Goal: Task Accomplishment & Management: Complete application form

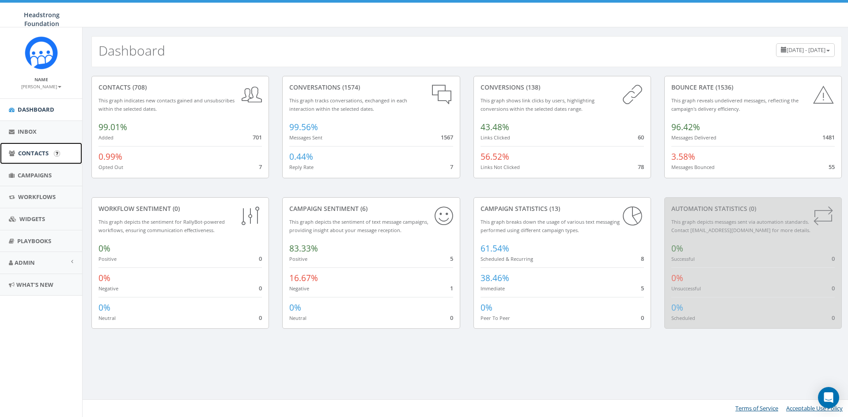
click at [37, 151] on span "Contacts" at bounding box center [33, 153] width 30 height 8
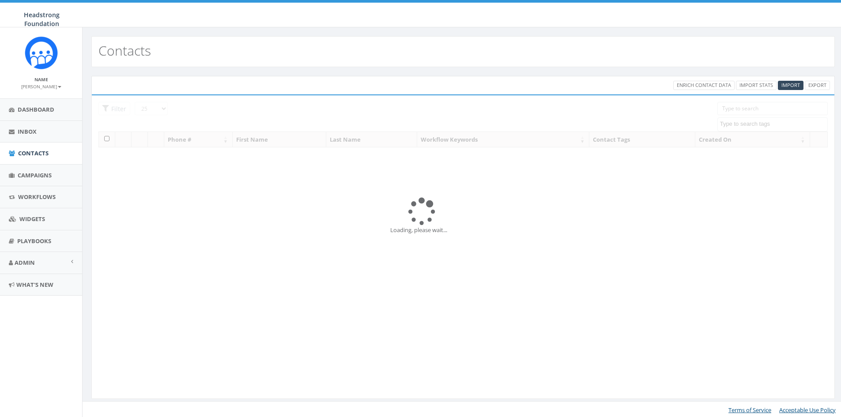
select select
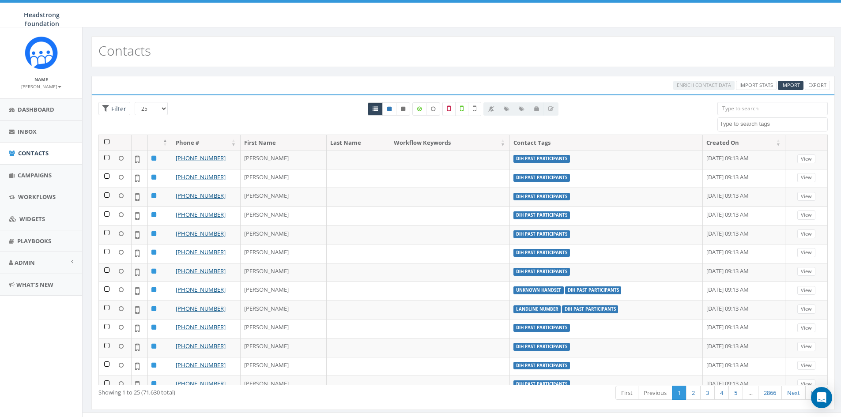
click at [730, 105] on input "search" at bounding box center [772, 108] width 110 height 13
type input "r"
click at [672, 109] on div "All 0 contact(s) on current page All 71630 contact(s) filtered" at bounding box center [462, 118] width 495 height 33
click at [100, 109] on span "Filter" at bounding box center [114, 109] width 32 height 14
radio input "true"
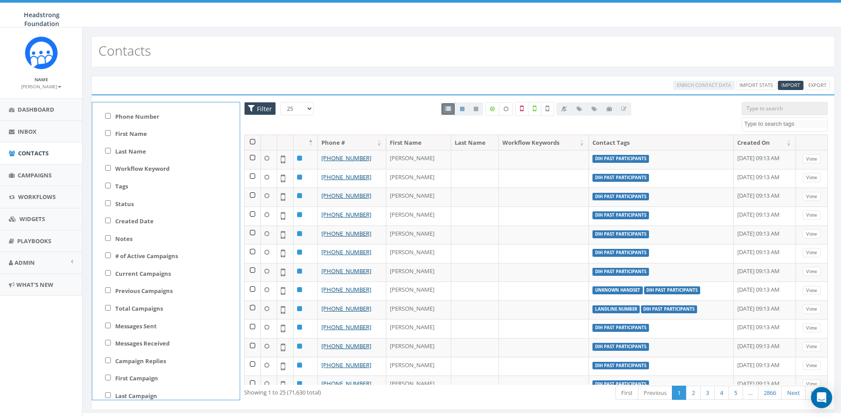
click at [249, 62] on div "Contacts" at bounding box center [462, 51] width 743 height 31
click at [253, 105] on span "Filter" at bounding box center [260, 109] width 32 height 14
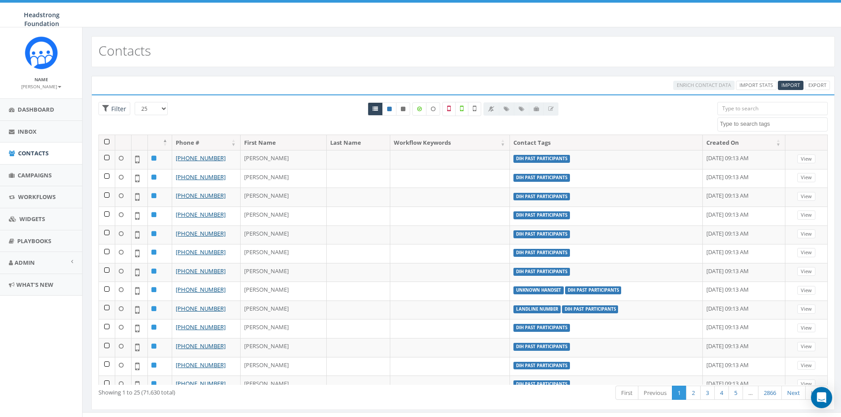
click at [744, 128] on textarea "Search" at bounding box center [773, 124] width 107 height 8
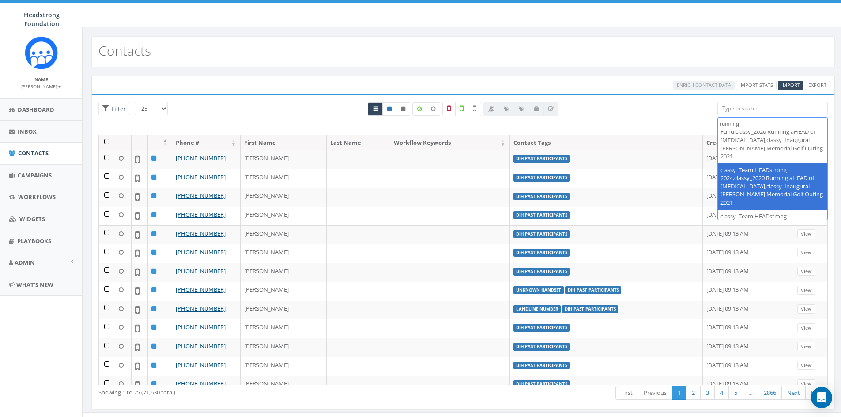
scroll to position [211, 0]
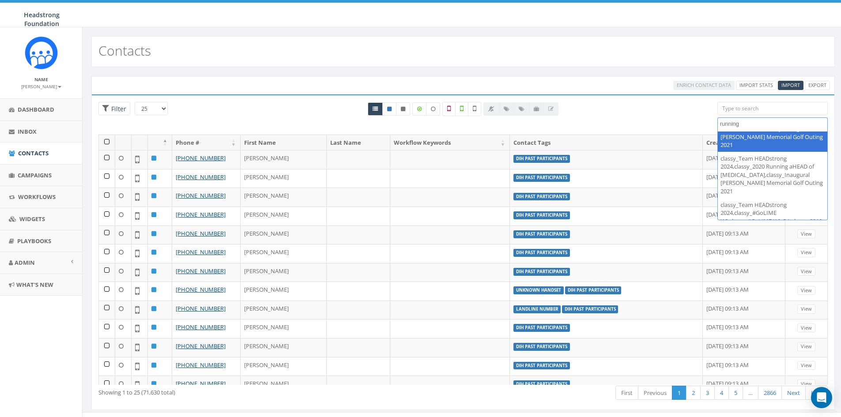
type textarea "running"
click at [600, 72] on div "Enrich Contact Data Import Stats Import Export Loading the filters, please wait…" at bounding box center [463, 248] width 761 height 363
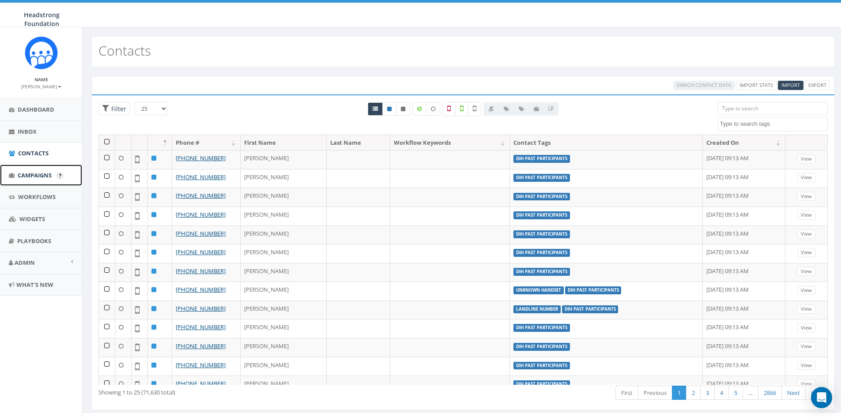
click at [37, 168] on link "Campaigns" at bounding box center [41, 176] width 82 height 22
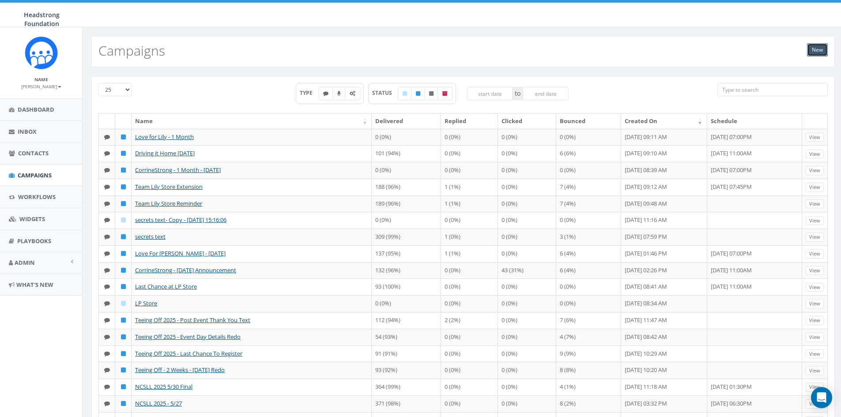
click at [817, 46] on link "New" at bounding box center [817, 49] width 21 height 13
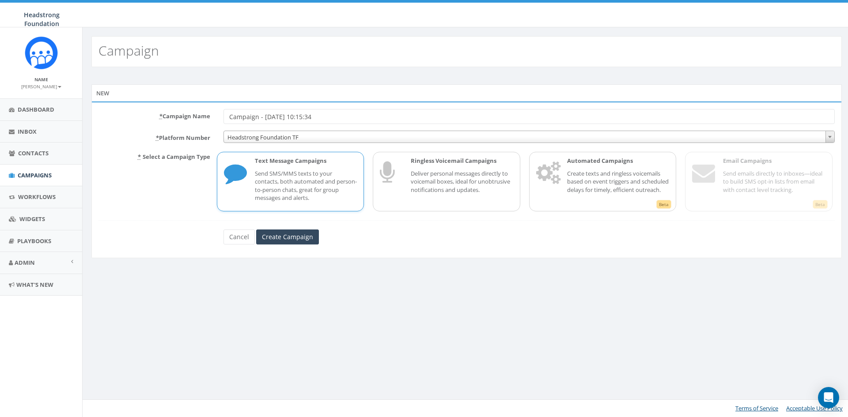
drag, startPoint x: 272, startPoint y: 113, endPoint x: 211, endPoint y: 113, distance: 61.8
click at [211, 113] on div "* Campaign Name Campaign - 09/04/2025, 10:15:34" at bounding box center [466, 116] width 749 height 15
type input "R"
type input "5K Past Participants"
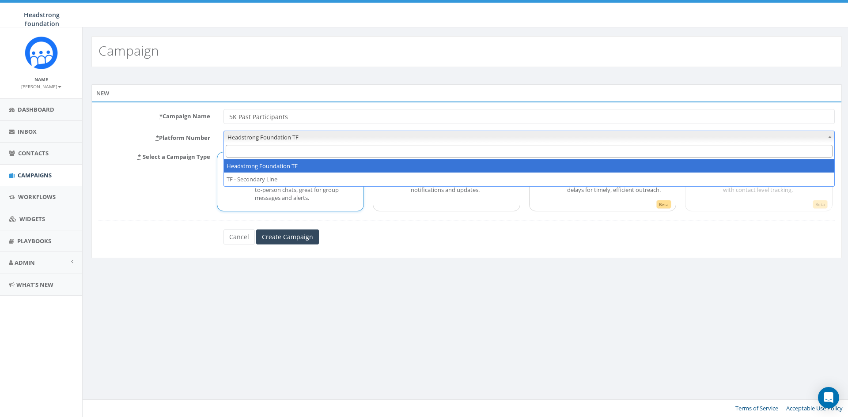
click at [282, 133] on span "Headstrong Foundation TF" at bounding box center [529, 137] width 610 height 12
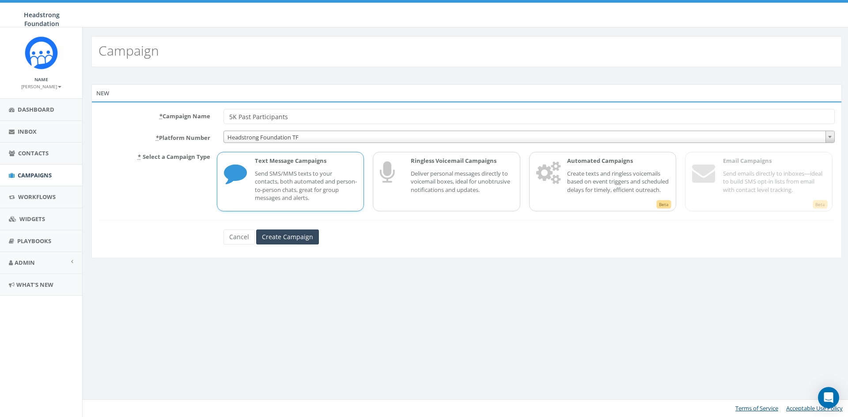
click at [459, 274] on div "New * Campaign Name 5K Past Participants * Platform Number Headstrong Foundatio…" at bounding box center [467, 172] width 768 height 211
click at [288, 239] on input "Create Campaign" at bounding box center [287, 237] width 63 height 15
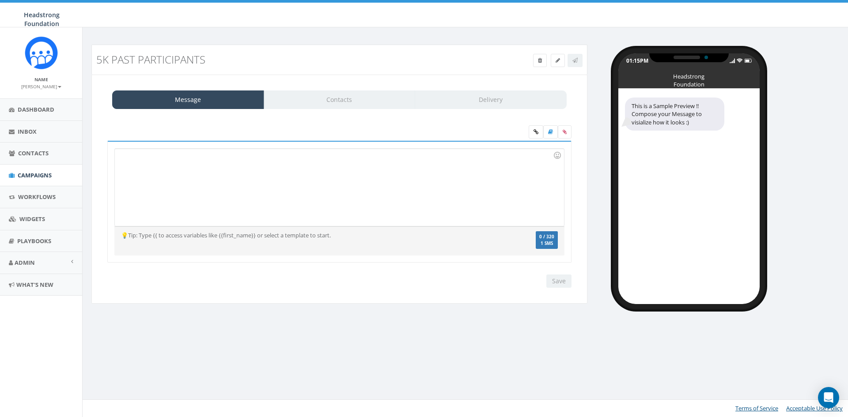
click at [328, 100] on div "Message Contacts Delivery" at bounding box center [339, 99] width 454 height 19
click at [262, 210] on div at bounding box center [339, 187] width 449 height 77
click at [34, 173] on span "Campaigns" at bounding box center [35, 175] width 34 height 8
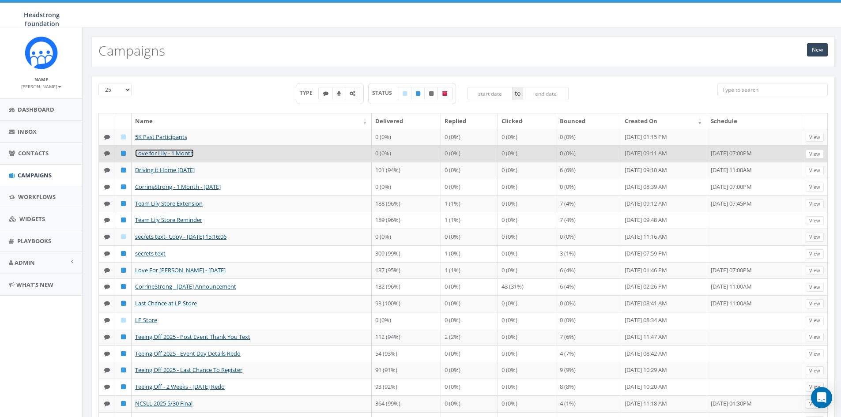
click at [166, 157] on link "Love for Lily - 1 Month" at bounding box center [164, 153] width 59 height 8
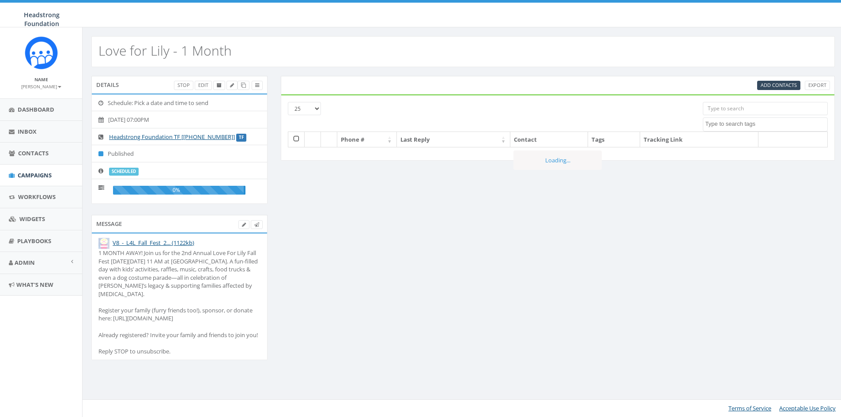
select select
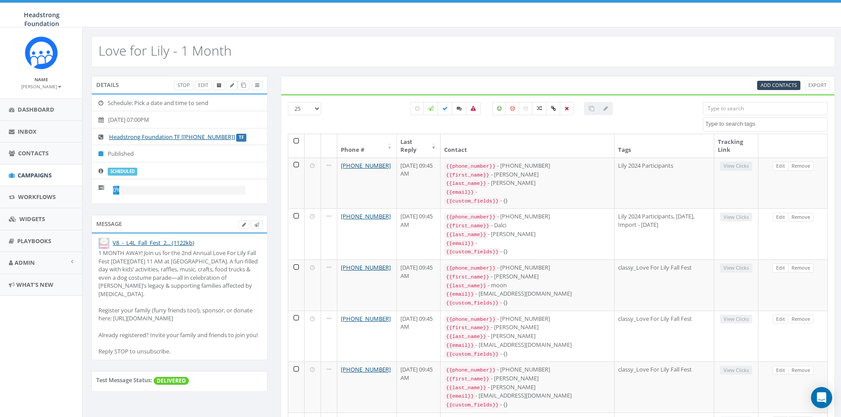
drag, startPoint x: 145, startPoint y: 350, endPoint x: 98, endPoint y: 251, distance: 109.4
click at [98, 251] on li "V8_-_L4L_Fall_Fest_2... (1122kb) 1 MONTH AWAY! Join us for the 2nd Annual Love …" at bounding box center [179, 297] width 175 height 126
copy div "1 MONTH AWAY! Join us for the 2nd Annual Love For Lily Fall Fest [DATE][DATE] 1…"
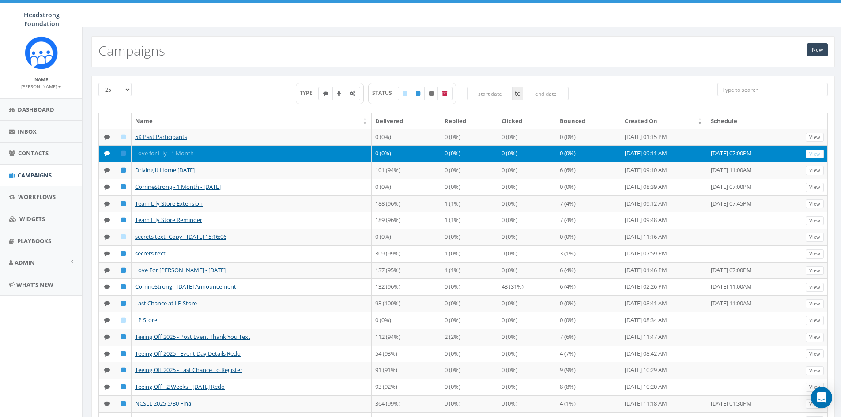
scroll to position [205, 0]
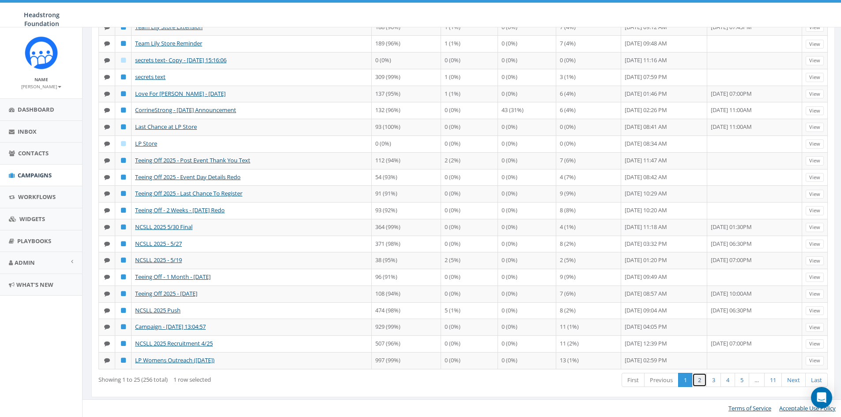
click at [701, 379] on link "2" at bounding box center [699, 380] width 15 height 15
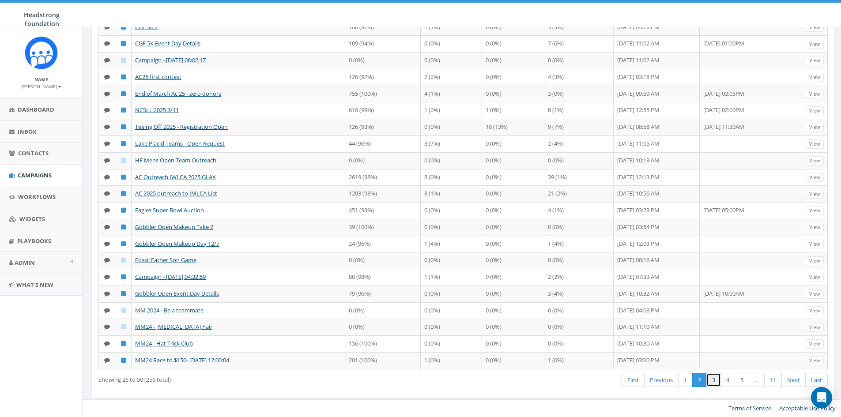
click at [708, 388] on link "3" at bounding box center [713, 380] width 15 height 15
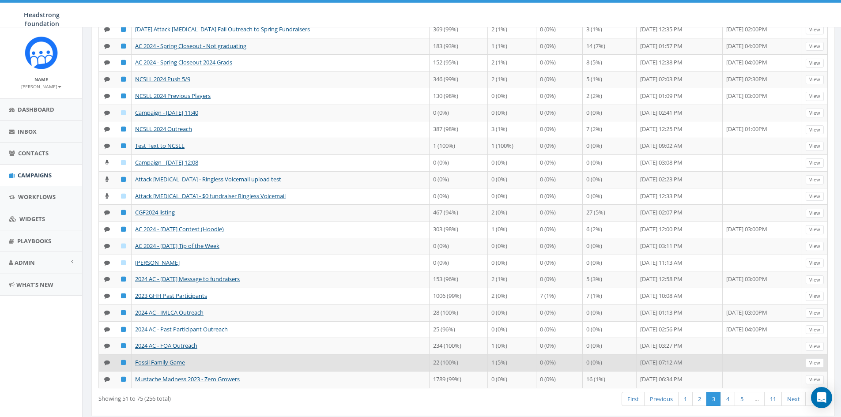
scroll to position [213, 0]
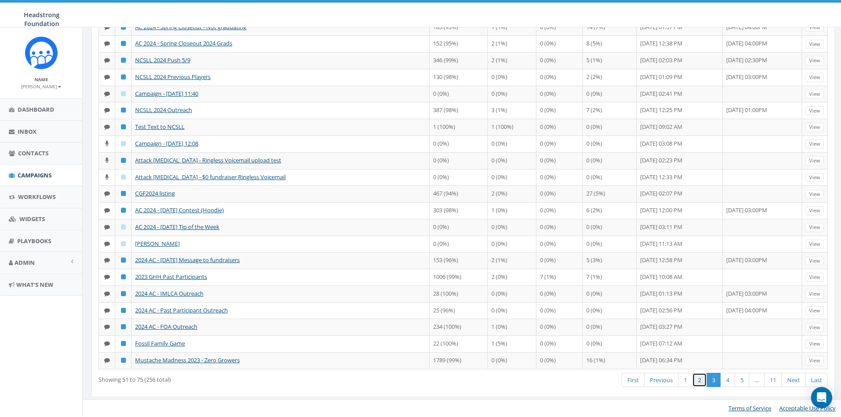
click at [704, 381] on link "2" at bounding box center [699, 380] width 15 height 15
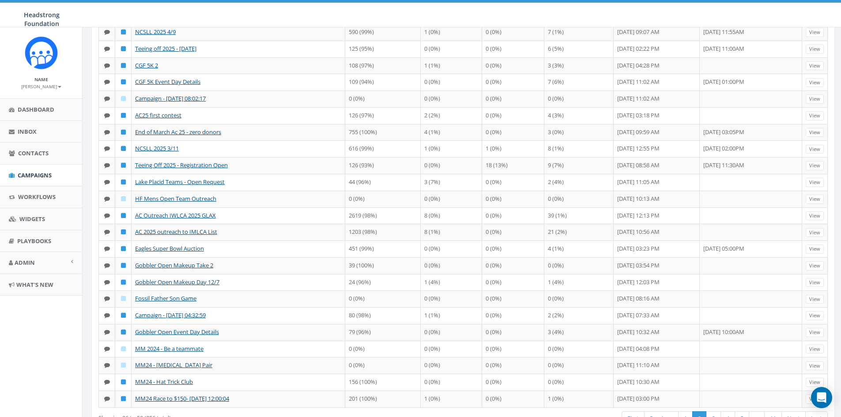
scroll to position [124, 0]
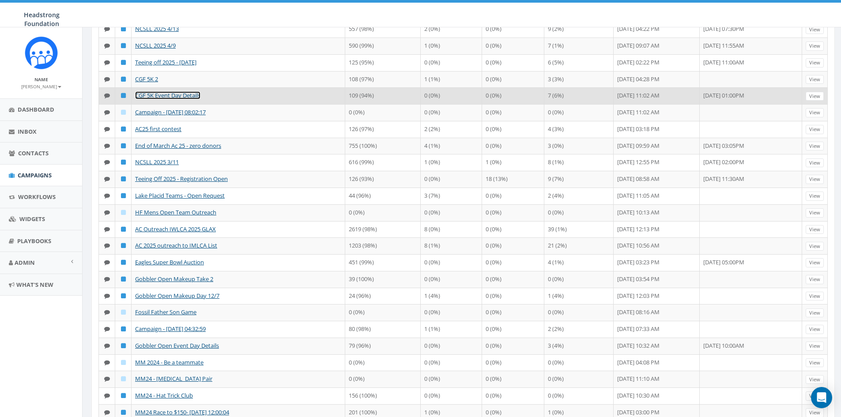
click at [150, 95] on link "CGF 5K Event Day Details" at bounding box center [167, 95] width 65 height 8
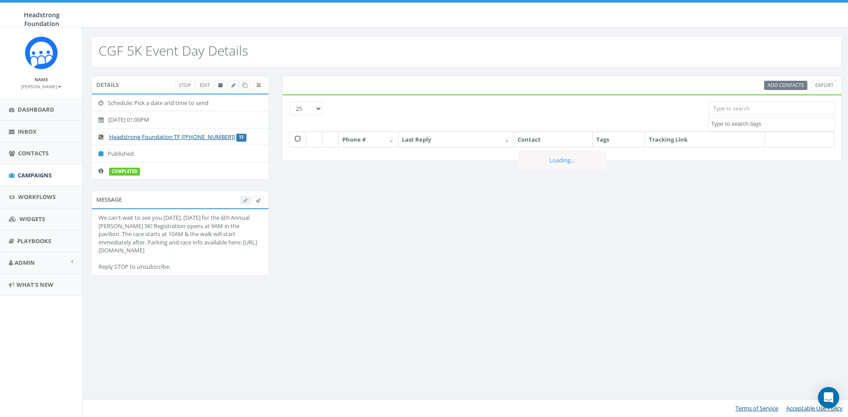
select select
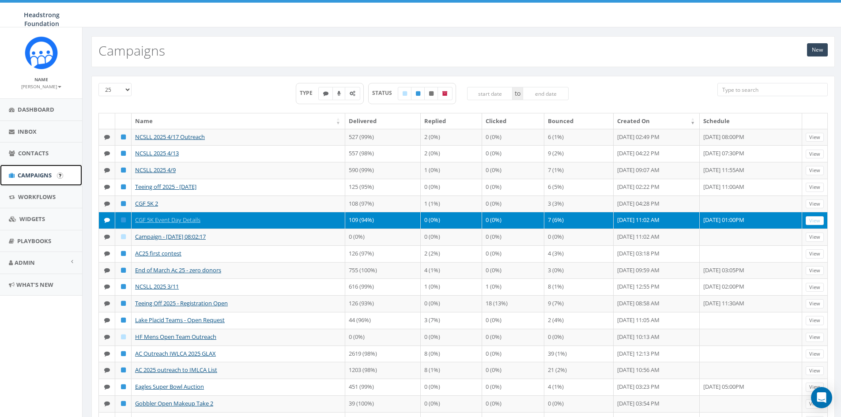
click at [44, 175] on span "Campaigns" at bounding box center [35, 175] width 34 height 8
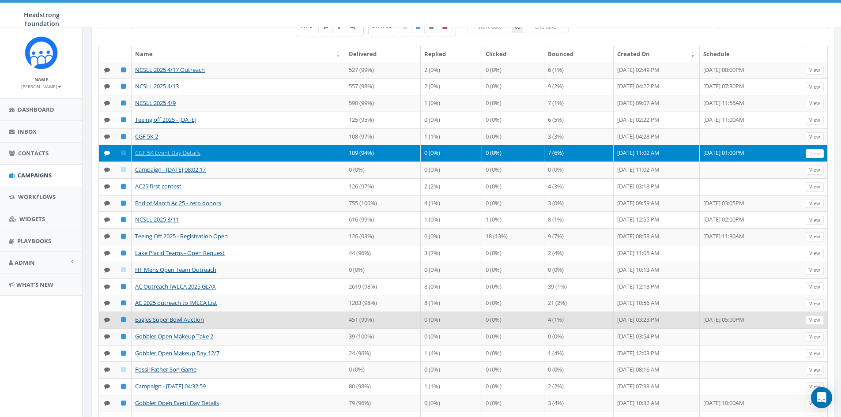
scroll to position [227, 0]
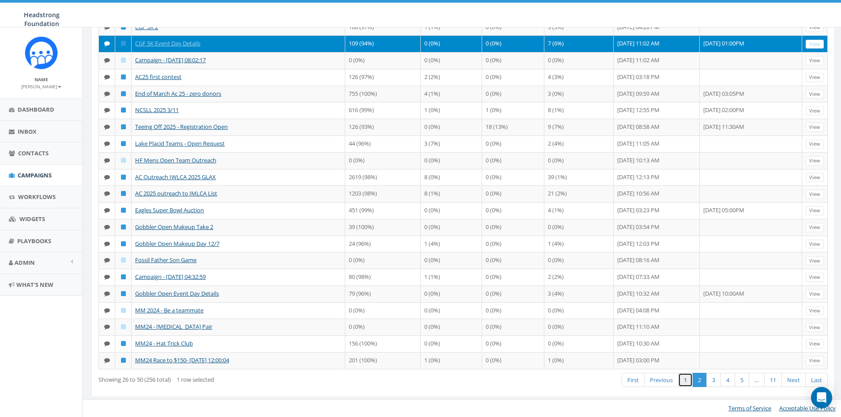
click at [686, 383] on link "1" at bounding box center [685, 380] width 15 height 15
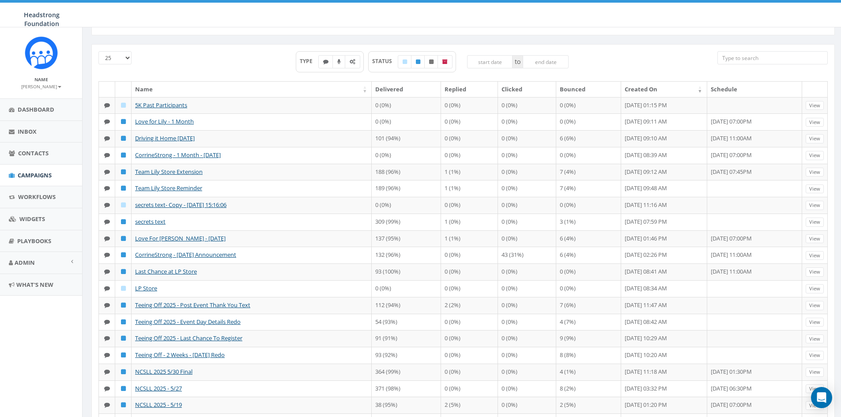
scroll to position [29, 0]
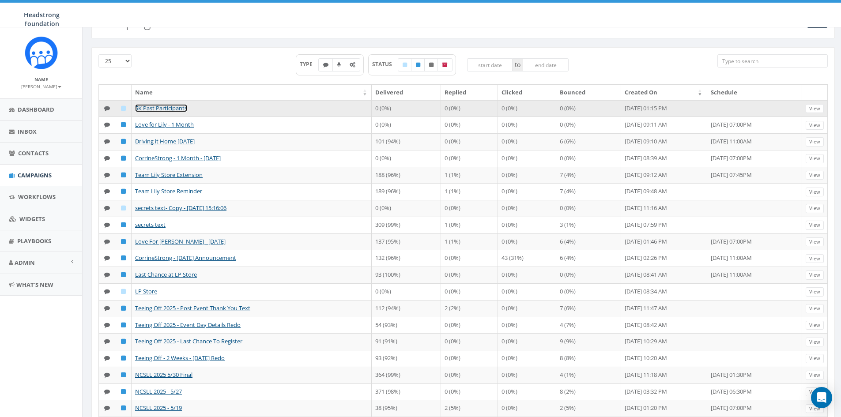
click at [177, 106] on link "5K Past Participants" at bounding box center [161, 108] width 52 height 8
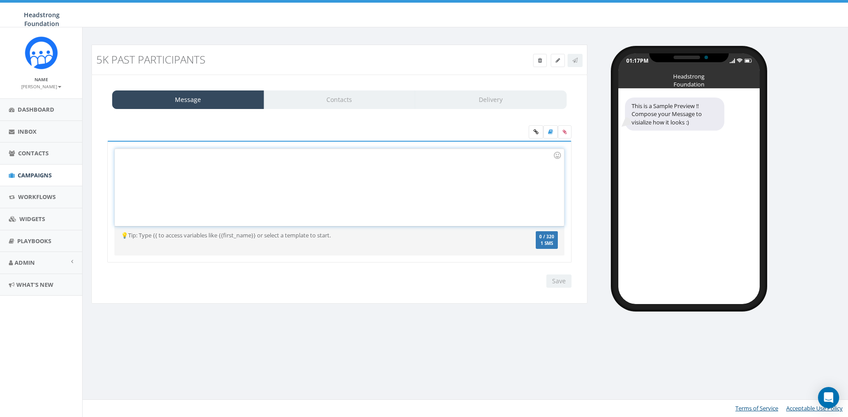
click at [249, 181] on div at bounding box center [339, 187] width 449 height 77
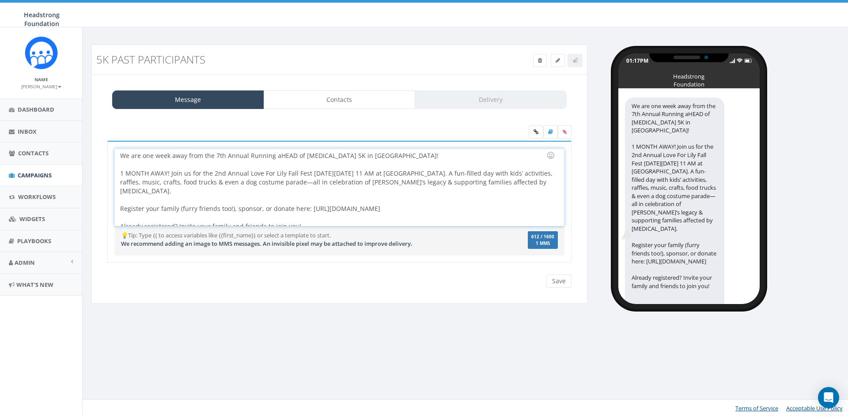
drag, startPoint x: 362, startPoint y: 216, endPoint x: 317, endPoint y: 219, distance: 44.3
click at [317, 219] on div "1 MONTH AWAY! Join us for the 2nd Annual Love For Lily Fall Fest [DATE][DATE] 1…" at bounding box center [336, 204] width 433 height 71
drag, startPoint x: 516, startPoint y: 200, endPoint x: 112, endPoint y: 170, distance: 405.5
click at [112, 170] on div "We are one week away from the 7th Annual Running aHEAD of [MEDICAL_DATA] 5K in …" at bounding box center [339, 202] width 464 height 122
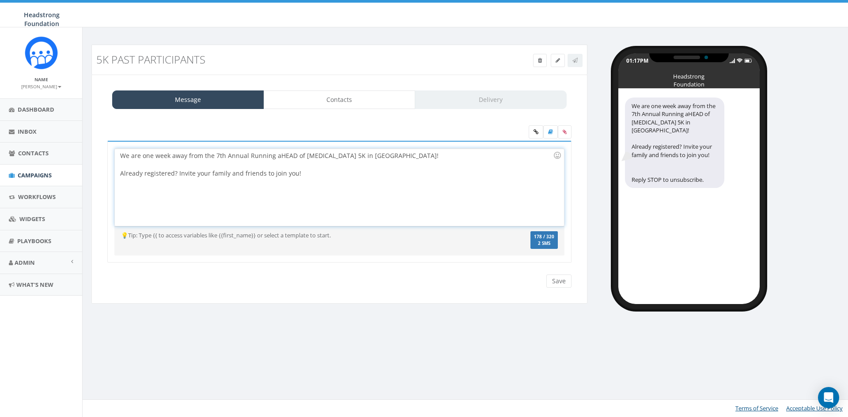
click at [332, 158] on div "We are one week away from the 7th Annual Running aHEAD of [MEDICAL_DATA] 5K in …" at bounding box center [339, 187] width 449 height 77
click at [472, 154] on div "We are one week away from the 7th Annual Running aHEAD of [MEDICAL_DATA] 5K and…" at bounding box center [339, 187] width 449 height 77
click at [332, 177] on div "Already registered? Invite your family and friends to join you!" at bounding box center [336, 173] width 433 height 26
click at [430, 155] on div "We are one week away from the 7th Annual Running aHEAD of [MEDICAL_DATA] 5K and…" at bounding box center [339, 187] width 449 height 77
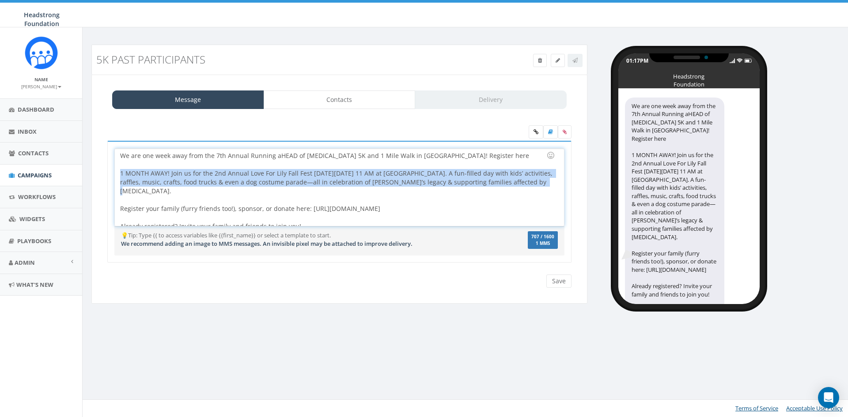
drag, startPoint x: 505, startPoint y: 181, endPoint x: 83, endPoint y: 177, distance: 422.5
click at [83, 177] on div "5K Past Participants Test Message Status: Message Contacts Delivery We are one …" at bounding box center [467, 175] width 768 height 296
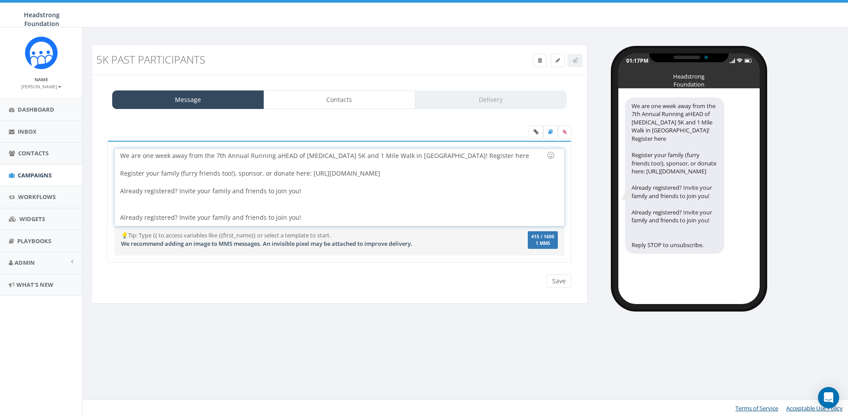
click at [451, 157] on div "We are one week away from the 7th Annual Running aHEAD of [MEDICAL_DATA] 5K and…" at bounding box center [339, 187] width 449 height 77
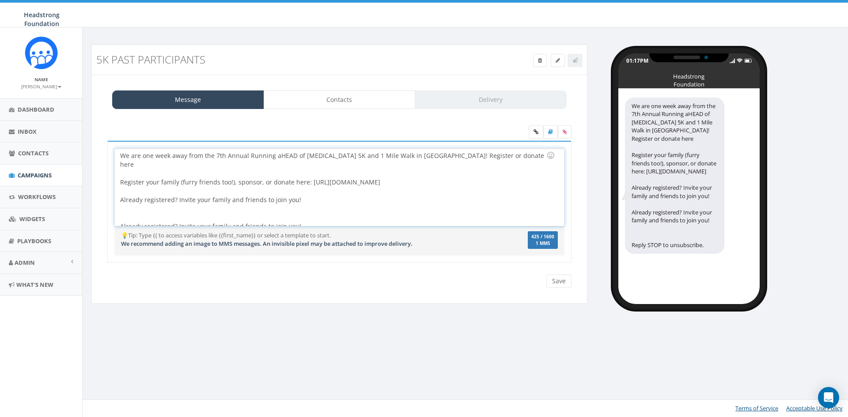
click at [502, 157] on div "We are one week away from the 7th Annual Running aHEAD of [MEDICAL_DATA] 5K and…" at bounding box center [339, 187] width 449 height 77
drag, startPoint x: 528, startPoint y: 176, endPoint x: 109, endPoint y: 173, distance: 418.9
click at [109, 173] on div "We are one week away from the 7th Annual Running aHEAD of [MEDICAL_DATA] 5K and…" at bounding box center [339, 202] width 464 height 122
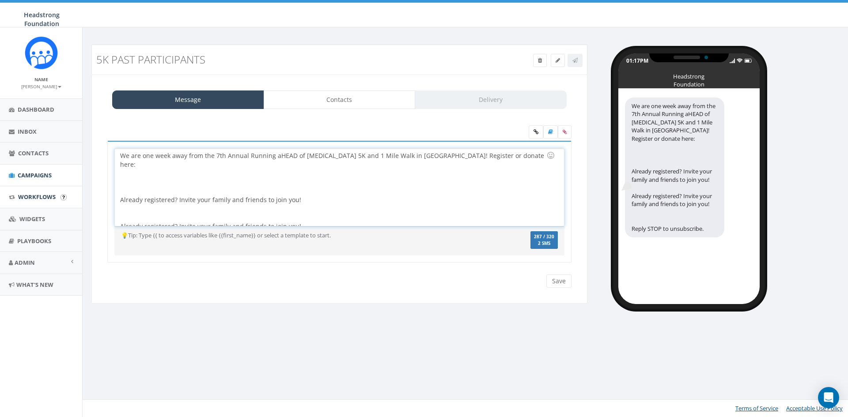
drag, startPoint x: 309, startPoint y: 189, endPoint x: 20, endPoint y: 188, distance: 288.3
click at [20, 188] on body "Headstrong Foundation Headstrong Foundation Profile Sign Out 6.98 % of Availabl…" at bounding box center [424, 208] width 848 height 417
click at [426, 158] on div "We are one week away from the 7th Annual Running aHEAD of [MEDICAL_DATA] 5K and…" at bounding box center [339, 187] width 449 height 77
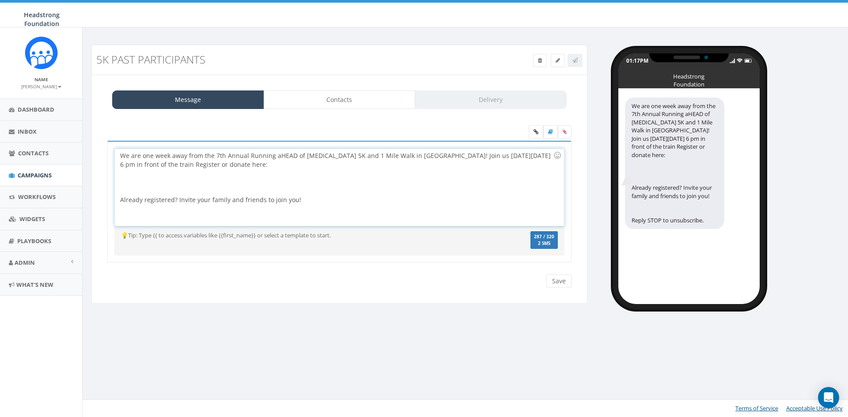
click at [426, 158] on div "We are one week away from the 7th Annual Running aHEAD of [MEDICAL_DATA] 5K and…" at bounding box center [339, 187] width 449 height 77
drag, startPoint x: 421, startPoint y: 154, endPoint x: 376, endPoint y: 155, distance: 44.6
click at [376, 155] on div "We are one week away from the 7th Annual Running aHEAD of [MEDICAL_DATA] 5K and…" at bounding box center [339, 187] width 449 height 77
click at [121, 166] on div "We are one week away from the 7th Annual Running aHEAD of [MEDICAL_DATA] 5K and…" at bounding box center [339, 187] width 449 height 77
drag, startPoint x: 134, startPoint y: 166, endPoint x: 116, endPoint y: 166, distance: 17.7
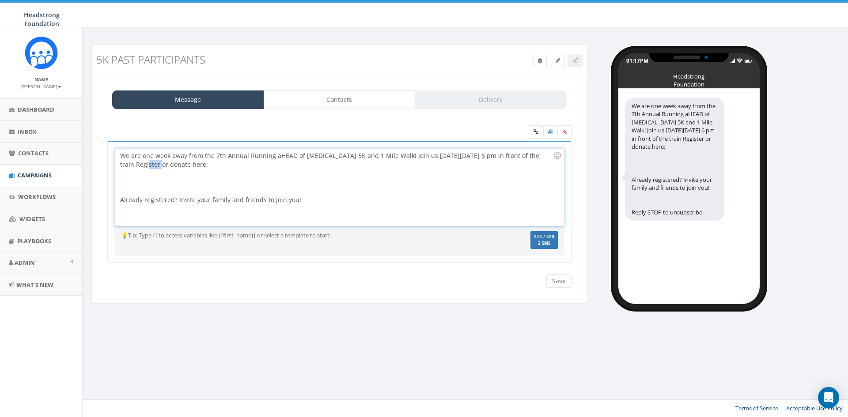
click at [116, 166] on div "We are one week away from the 7th Annual Running aHEAD of [MEDICAL_DATA] 5K and…" at bounding box center [339, 187] width 449 height 77
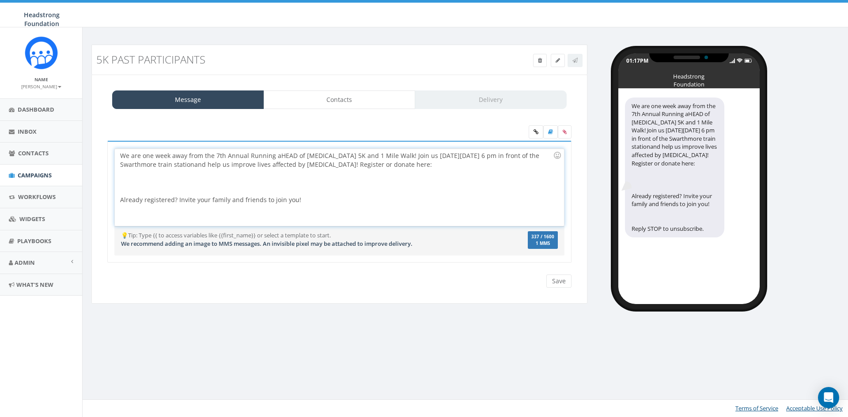
click at [128, 179] on div "Already registered? Invite your family and friends to join you!" at bounding box center [336, 191] width 433 height 44
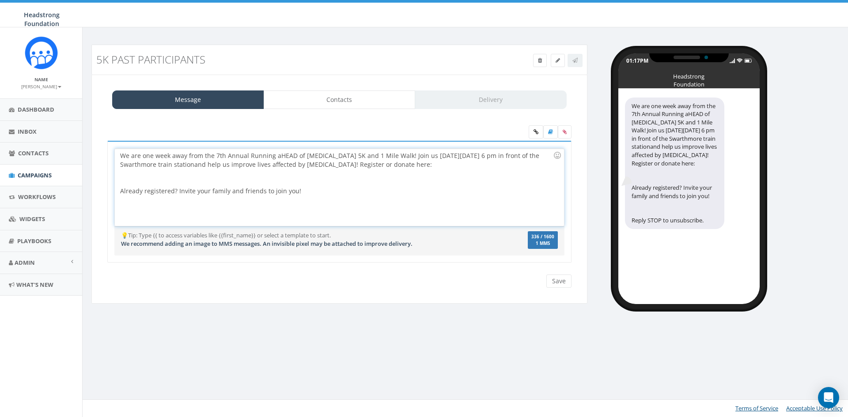
click at [415, 160] on div "We are one week away from the 7th Annual Running aHEAD of [MEDICAL_DATA] 5K and…" at bounding box center [339, 187] width 449 height 77
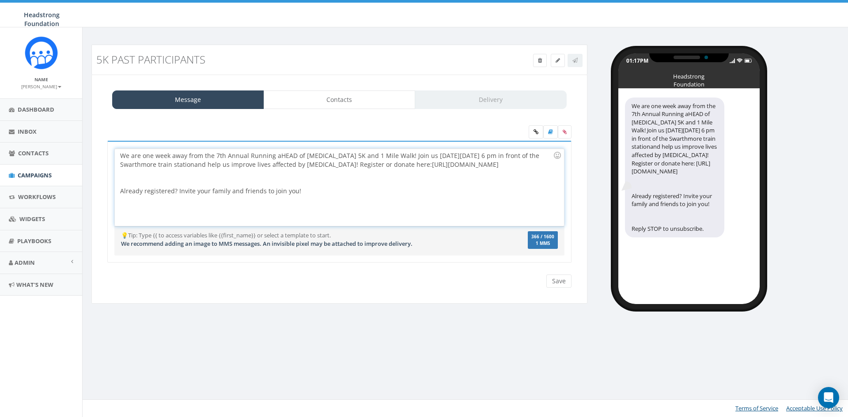
click at [152, 183] on div at bounding box center [336, 178] width 433 height 18
click at [159, 209] on div "We are one week away from the 7th Annual Running aHEAD of [MEDICAL_DATA] 5K and…" at bounding box center [339, 187] width 449 height 77
click at [144, 179] on div at bounding box center [336, 178] width 433 height 18
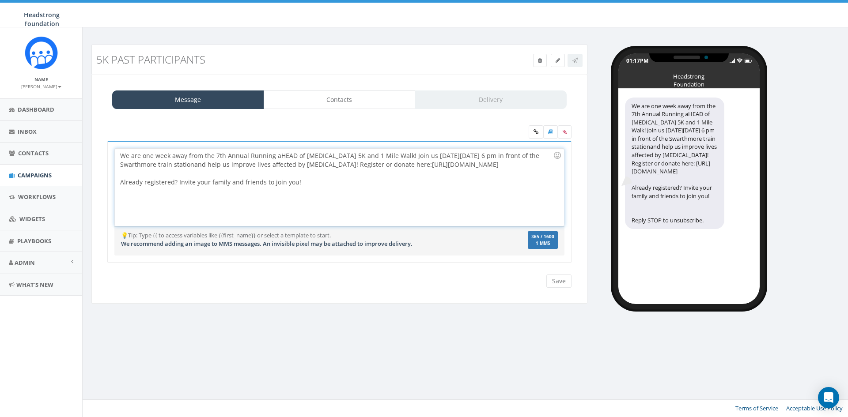
click at [337, 188] on div "We are one week away from the 7th Annual Running aHEAD of [MEDICAL_DATA] 5K and…" at bounding box center [339, 187] width 449 height 77
click at [192, 162] on div "We are one week away from the 7th Annual Running aHEAD of [MEDICAL_DATA] 5K and…" at bounding box center [339, 187] width 449 height 77
drag, startPoint x: 206, startPoint y: 165, endPoint x: 193, endPoint y: 168, distance: 13.2
click at [193, 168] on div "We are one week away from the 7th Annual Running aHEAD of [MEDICAL_DATA] 5K and…" at bounding box center [339, 187] width 449 height 77
click at [449, 163] on div "We are one week away from the 7th Annual Running aHEAD of [MEDICAL_DATA] 5K and…" at bounding box center [339, 187] width 449 height 77
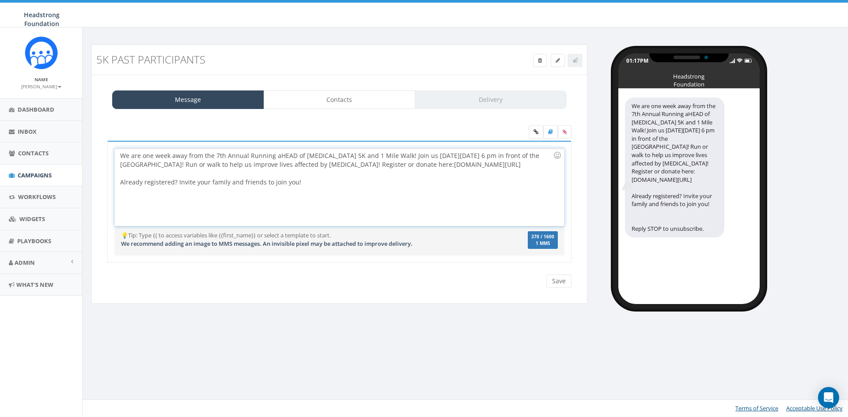
click at [403, 176] on div at bounding box center [336, 173] width 433 height 9
click at [375, 184] on div "We are one week away from the 7th Annual Running aHEAD of [MEDICAL_DATA] 5K and…" at bounding box center [339, 187] width 449 height 77
